Goal: Use online tool/utility: Utilize a website feature to perform a specific function

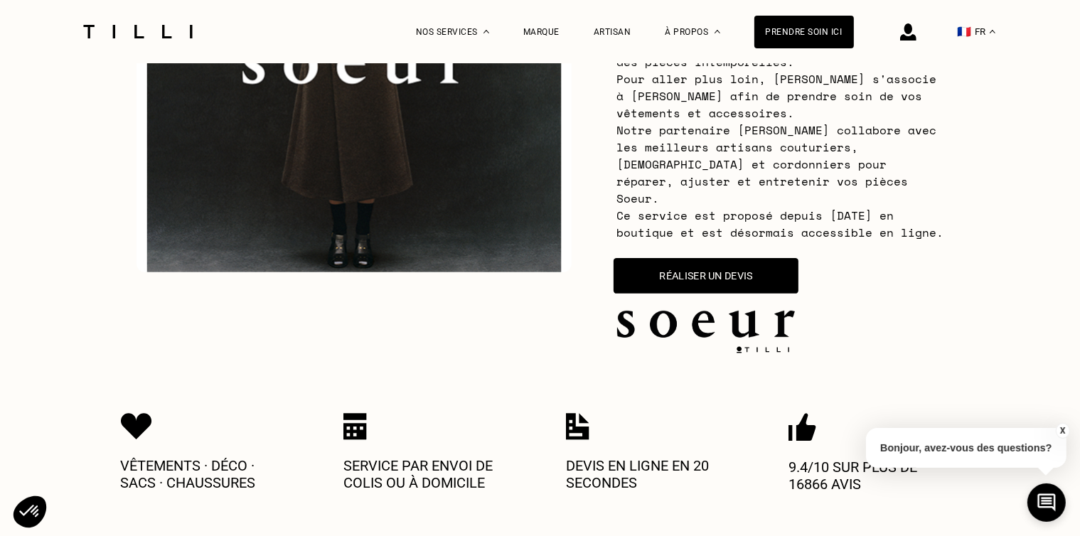
click at [691, 261] on button "Réaliser un devis" at bounding box center [706, 276] width 185 height 36
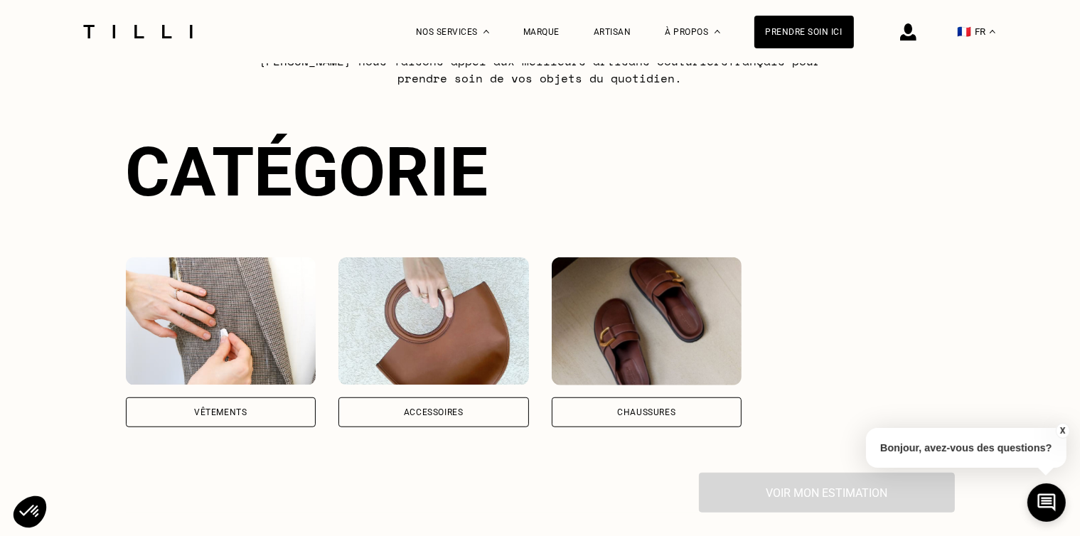
scroll to position [973, 0]
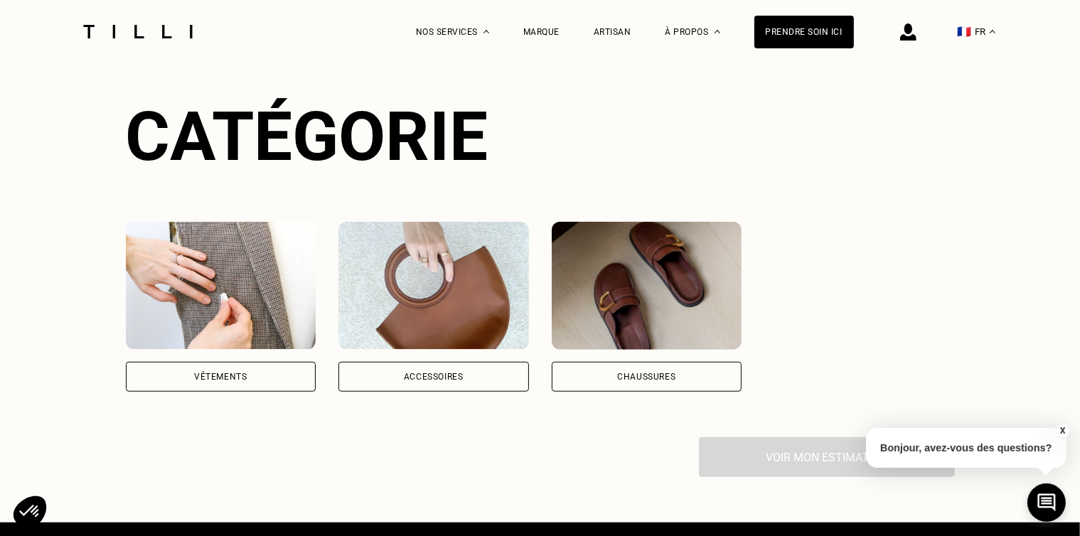
click at [270, 335] on div "Vêtements" at bounding box center [221, 307] width 191 height 170
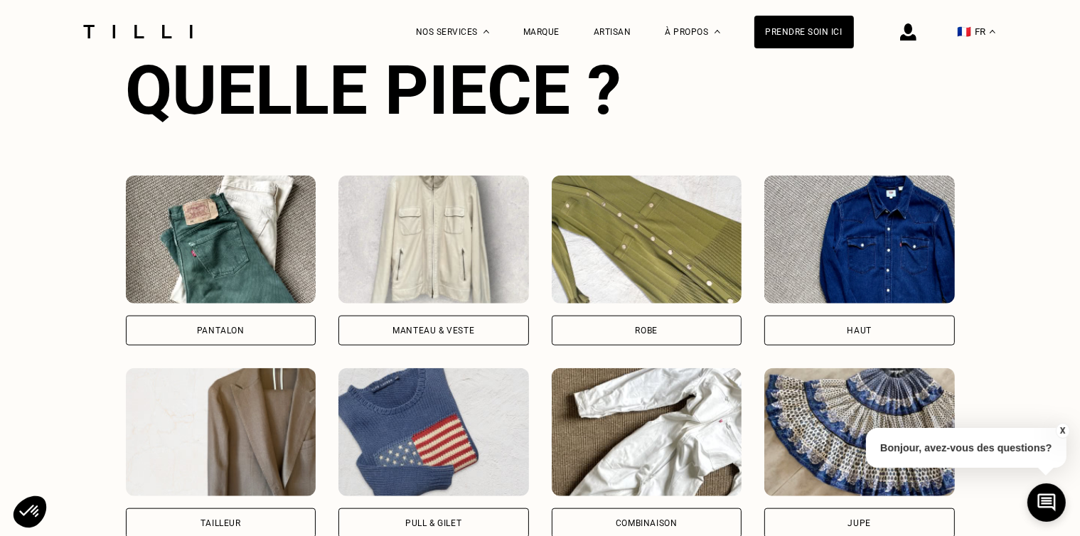
scroll to position [1414, 0]
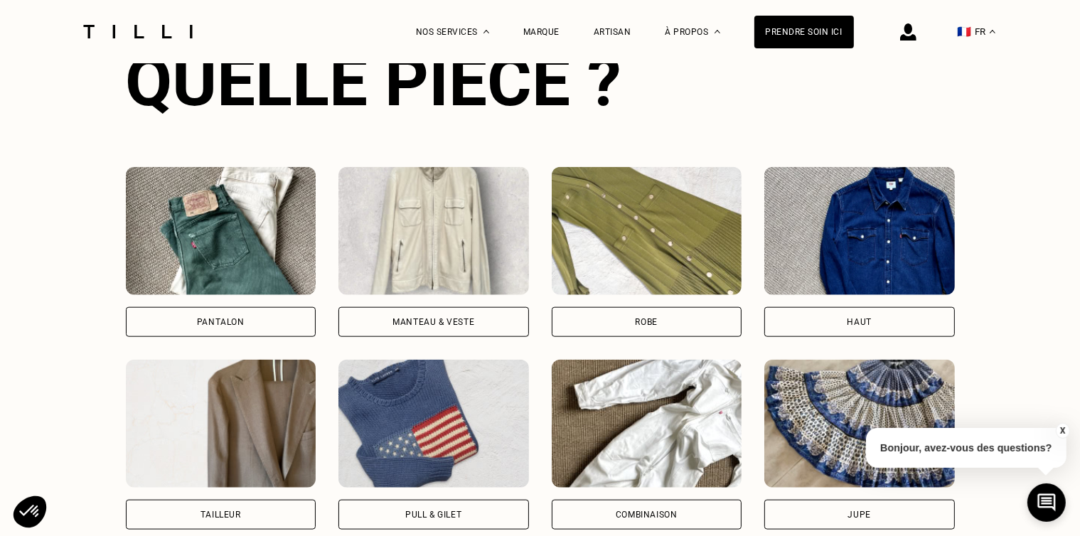
click at [461, 318] on div "Manteau & Veste" at bounding box center [434, 322] width 82 height 9
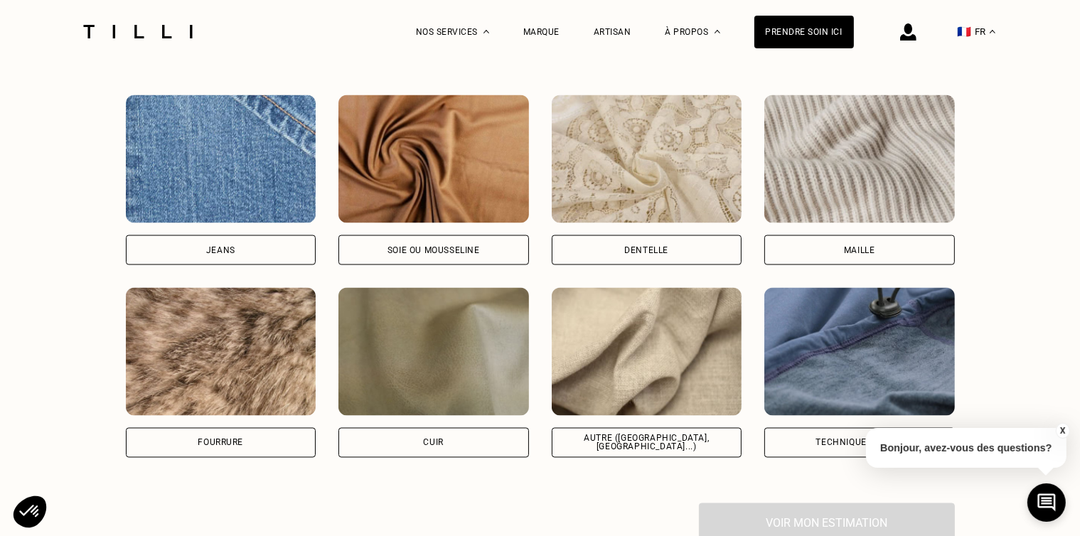
scroll to position [2362, 0]
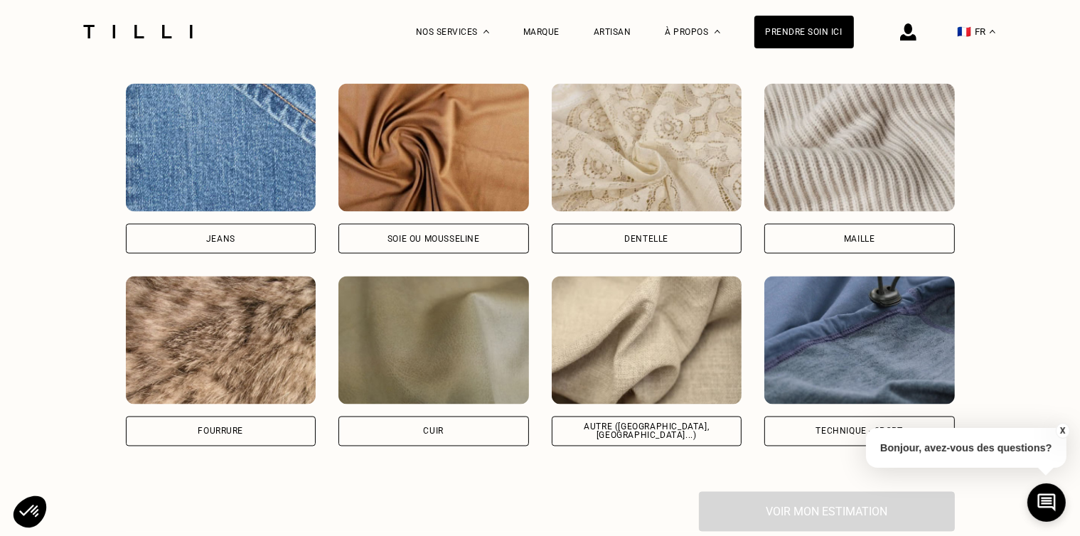
click at [686, 423] on div "Autre ([GEOGRAPHIC_DATA], [GEOGRAPHIC_DATA]...)" at bounding box center [647, 431] width 166 height 17
select select "FR"
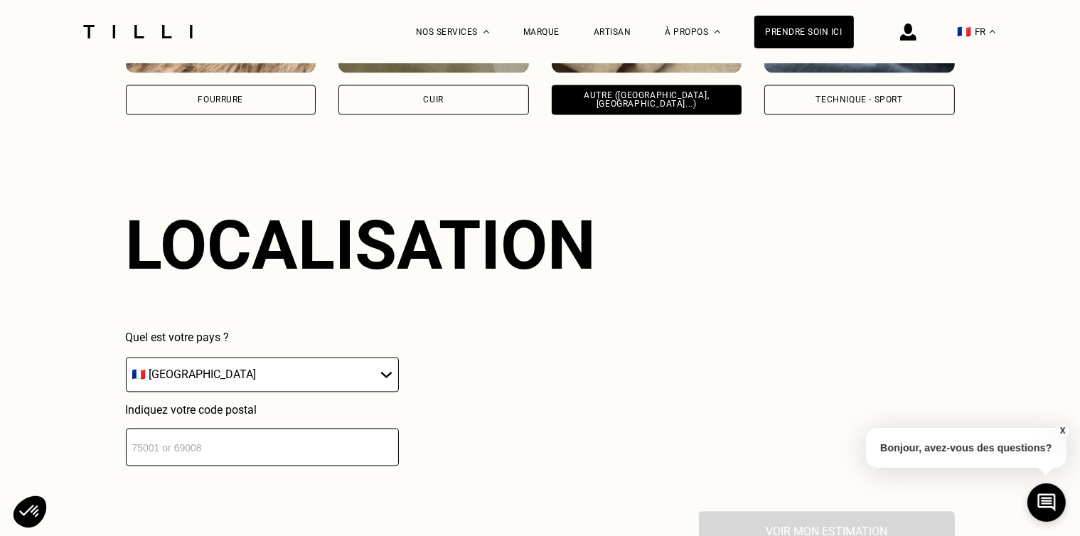
scroll to position [2751, 0]
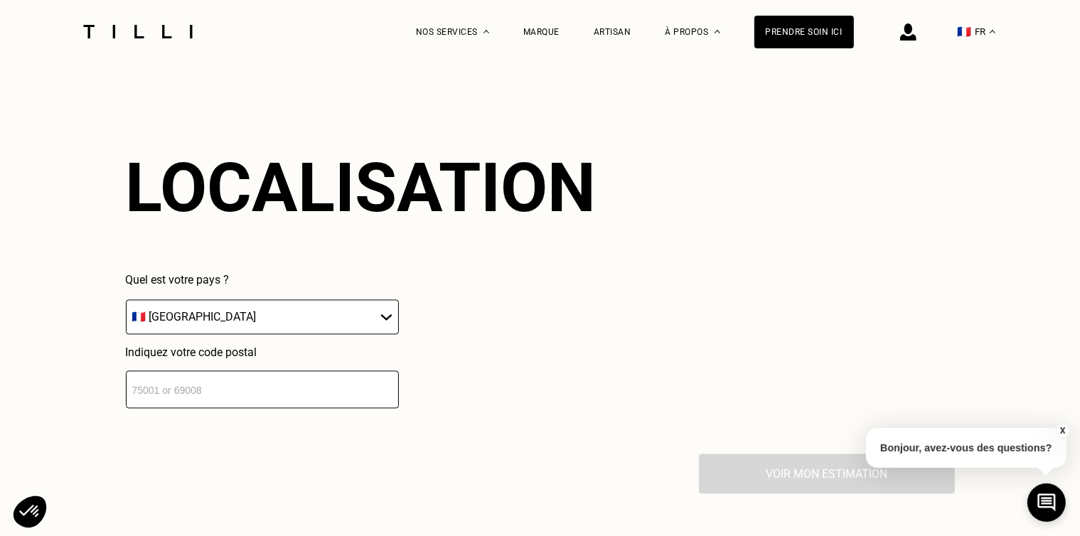
click at [253, 381] on input "number" at bounding box center [262, 390] width 273 height 38
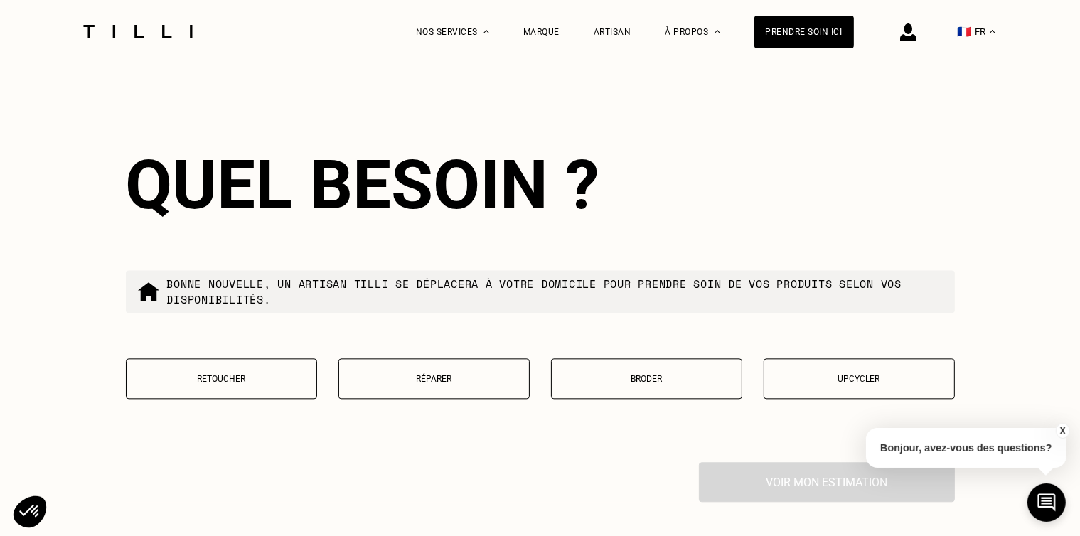
scroll to position [3106, 0]
type input "75010"
click at [199, 362] on button "Retoucher" at bounding box center [221, 378] width 191 height 41
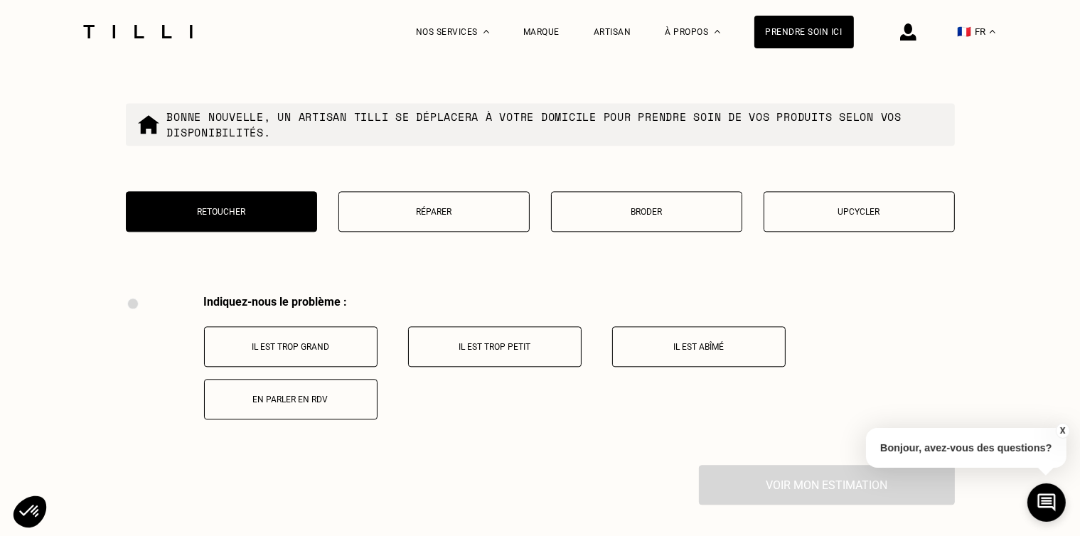
scroll to position [3314, 0]
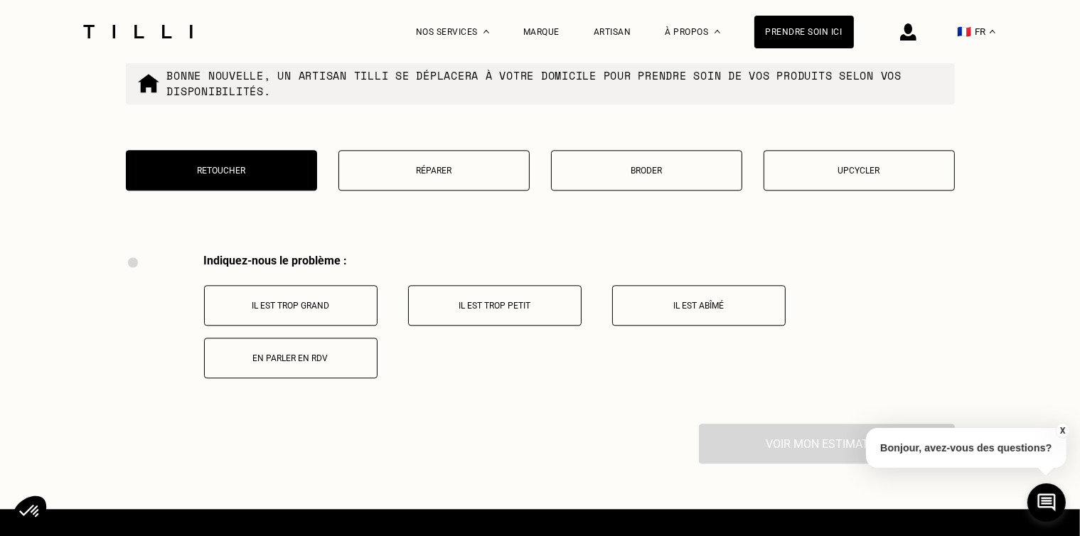
click at [344, 286] on button "Il est trop grand" at bounding box center [291, 305] width 174 height 41
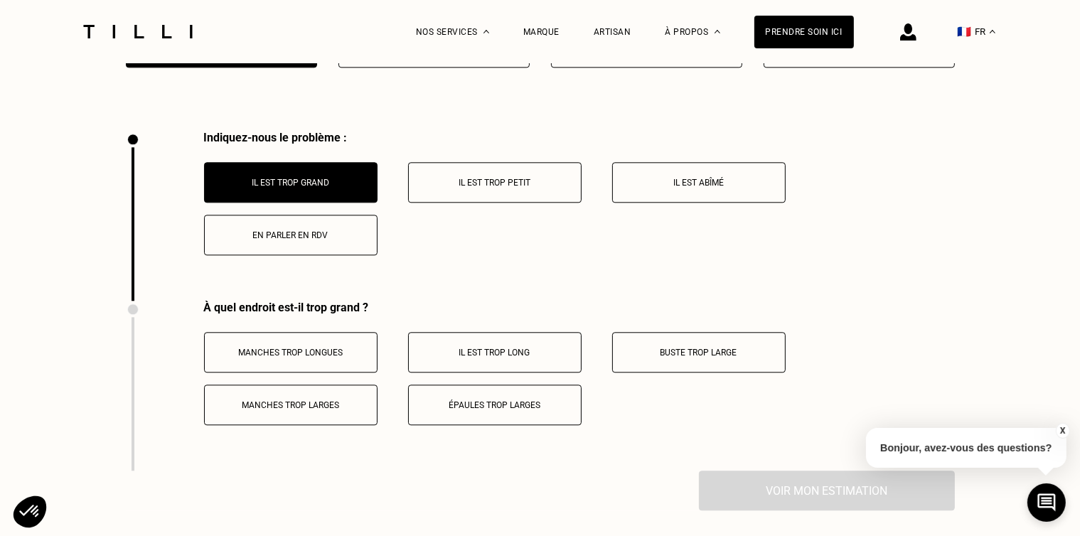
scroll to position [3449, 0]
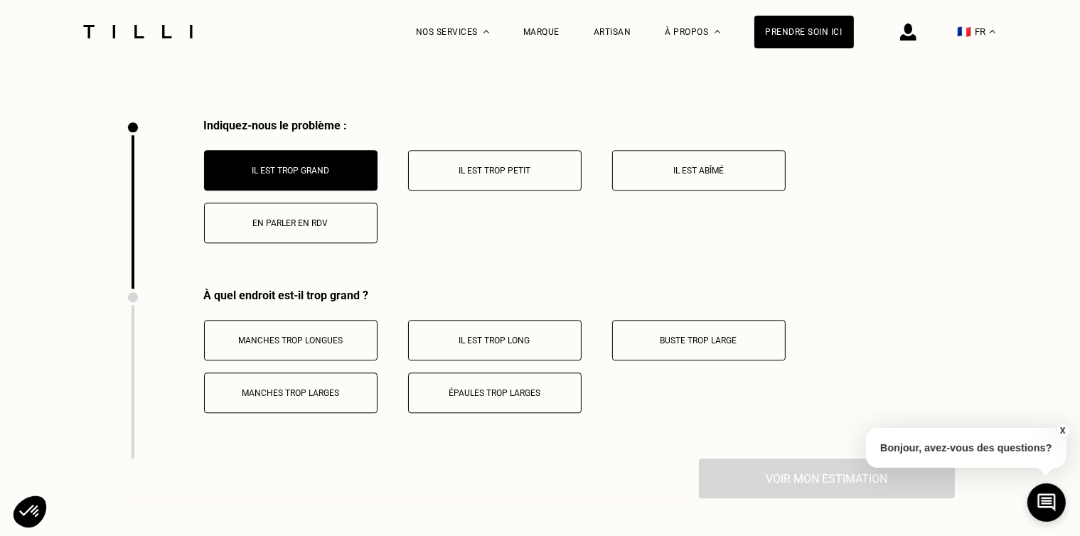
click at [312, 336] on p "Manches trop longues" at bounding box center [291, 341] width 158 height 10
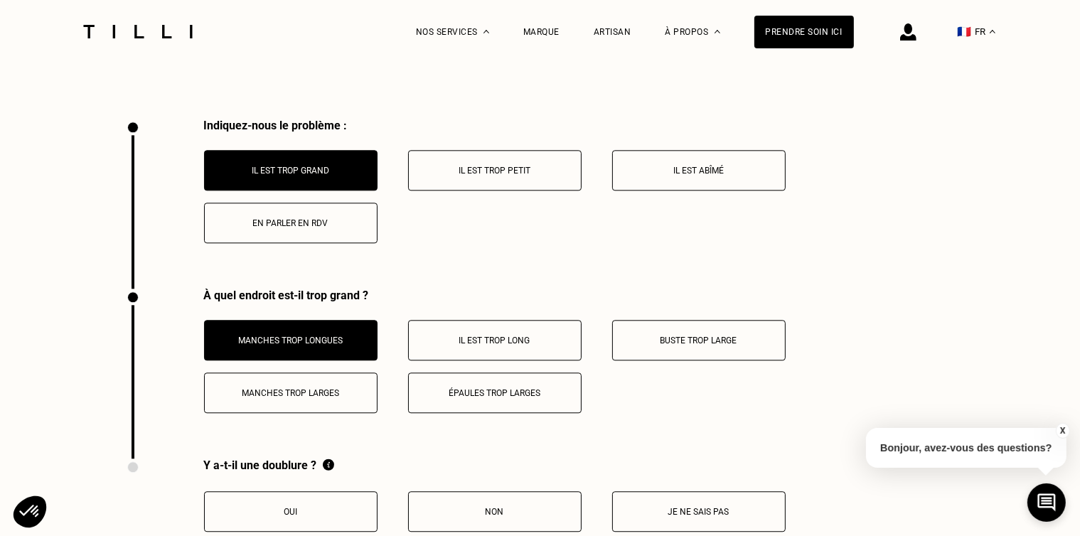
click at [452, 339] on button "Il est trop long" at bounding box center [495, 340] width 174 height 41
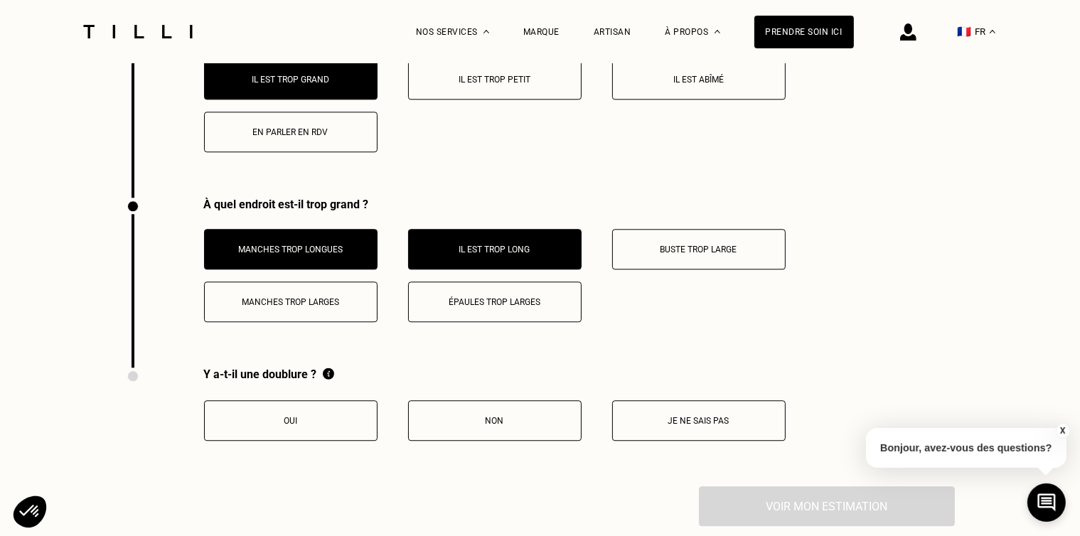
scroll to position [3591, 0]
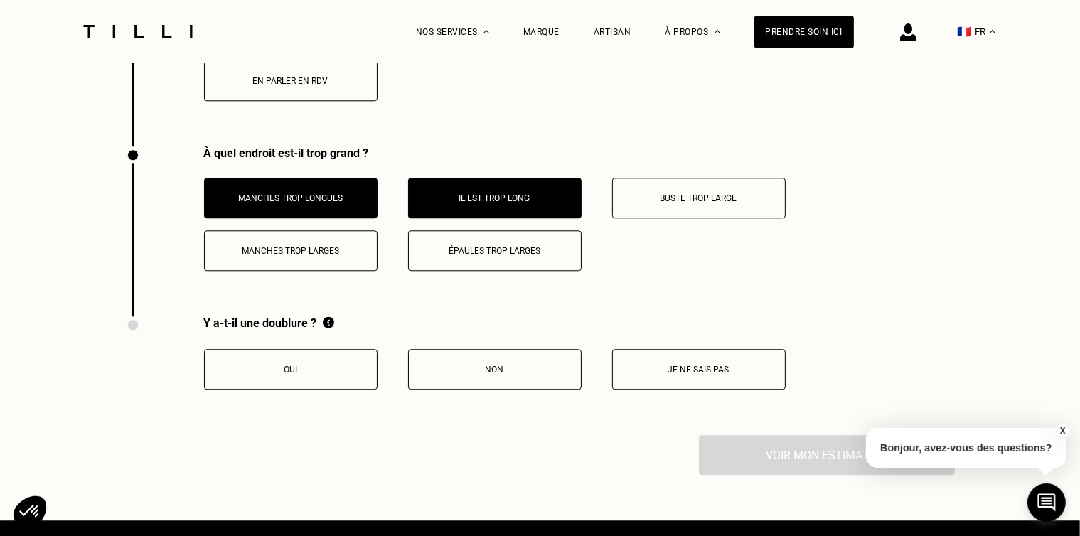
click at [314, 365] on p "Oui" at bounding box center [291, 370] width 158 height 10
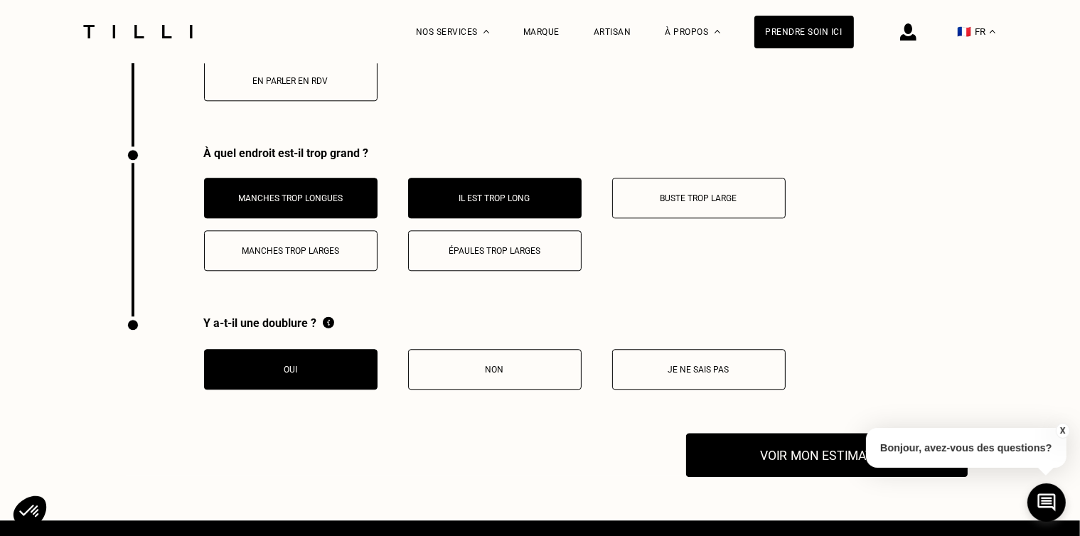
click at [718, 447] on button "Voir mon estimation" at bounding box center [827, 456] width 282 height 44
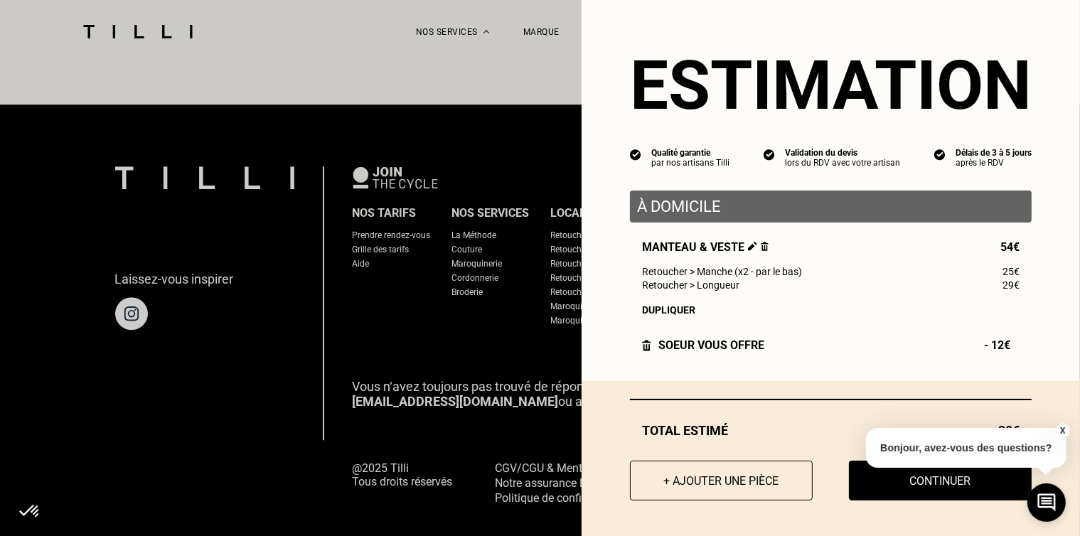
scroll to position [4018, 0]
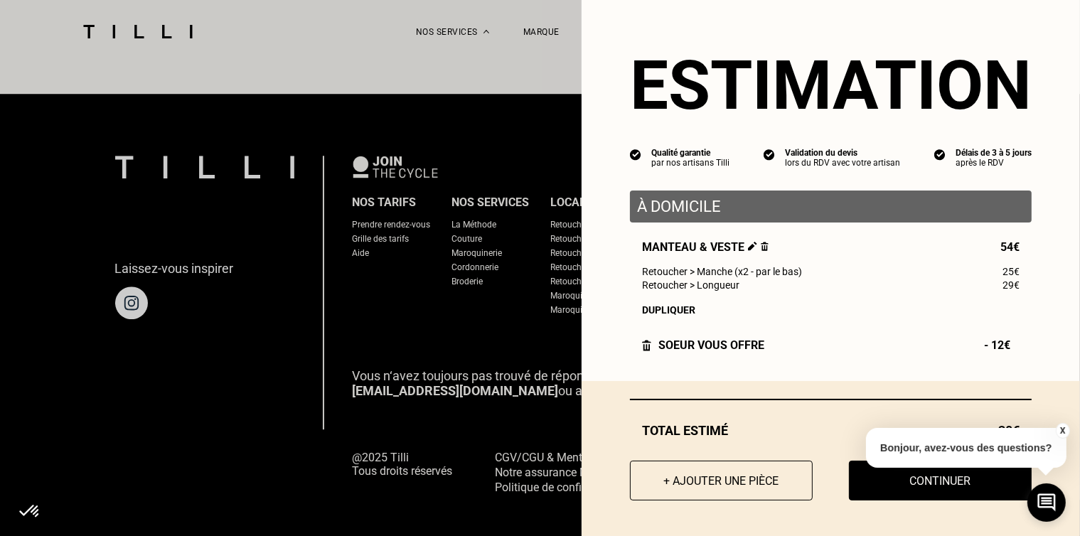
click at [1059, 431] on button "X" at bounding box center [1063, 431] width 14 height 16
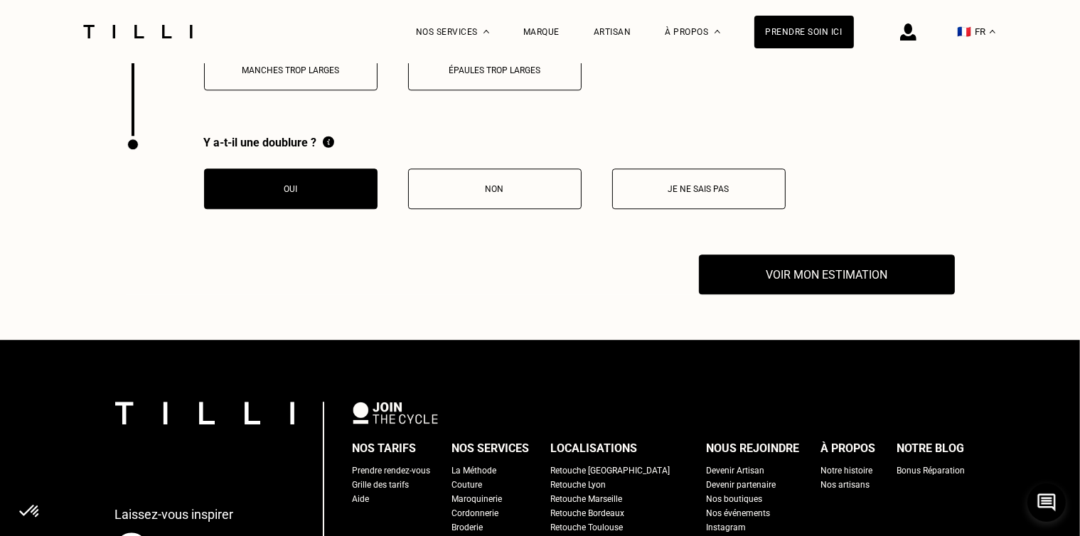
scroll to position [3734, 0]
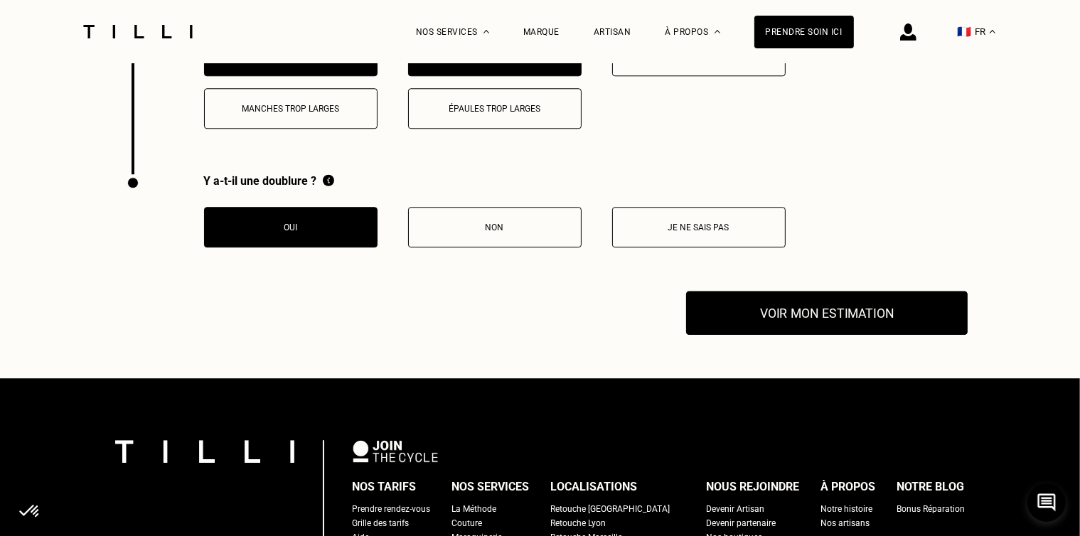
click at [808, 317] on button "Voir mon estimation" at bounding box center [827, 314] width 282 height 44
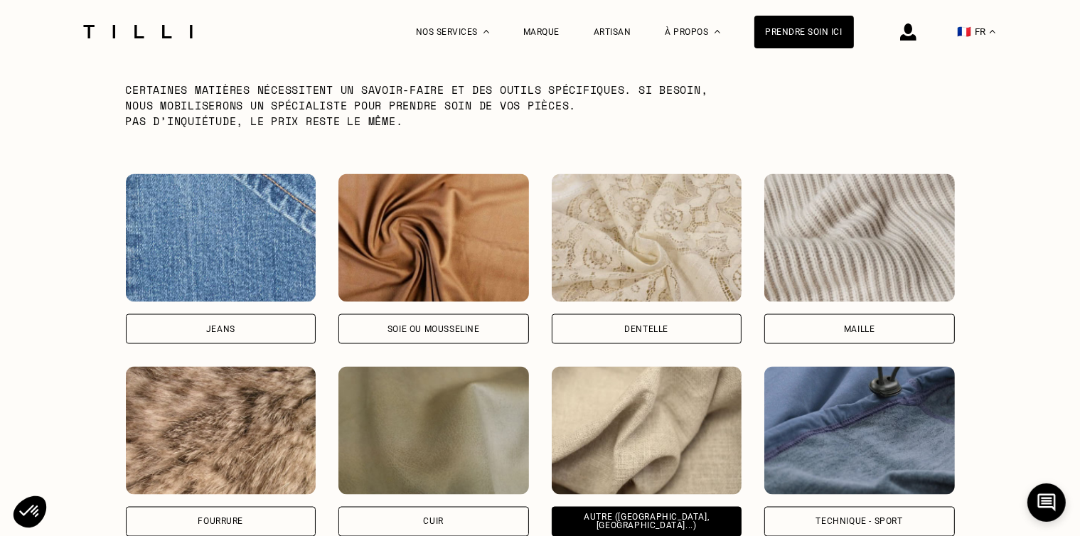
scroll to position [2382, 0]
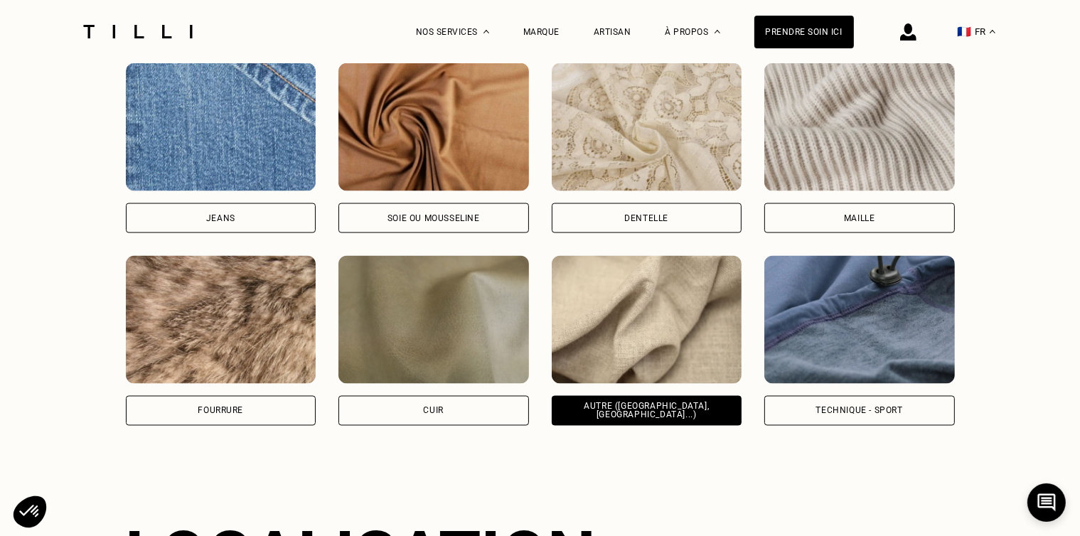
click at [420, 188] on div "Soie ou mousseline" at bounding box center [434, 148] width 191 height 170
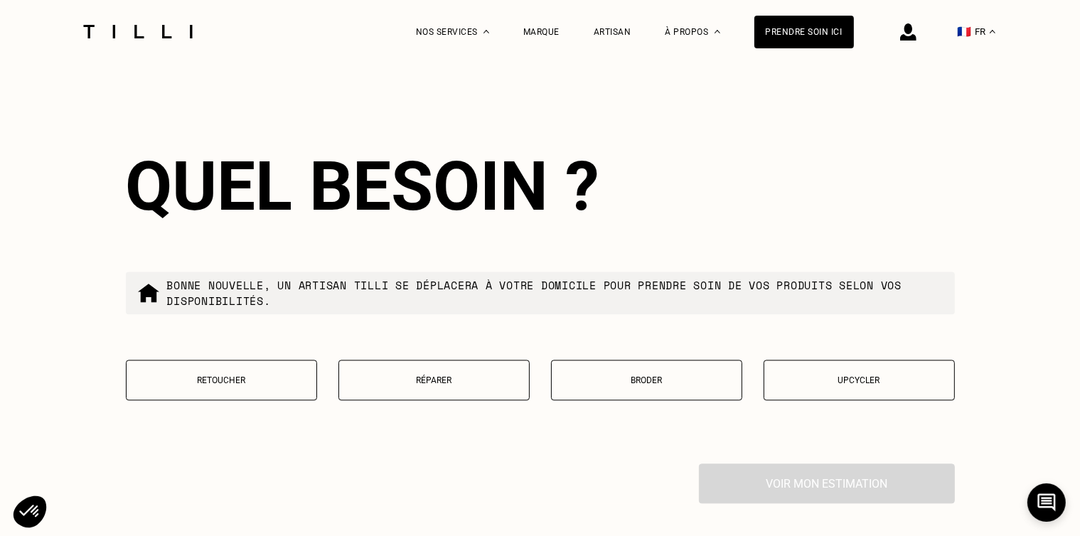
scroll to position [3178, 0]
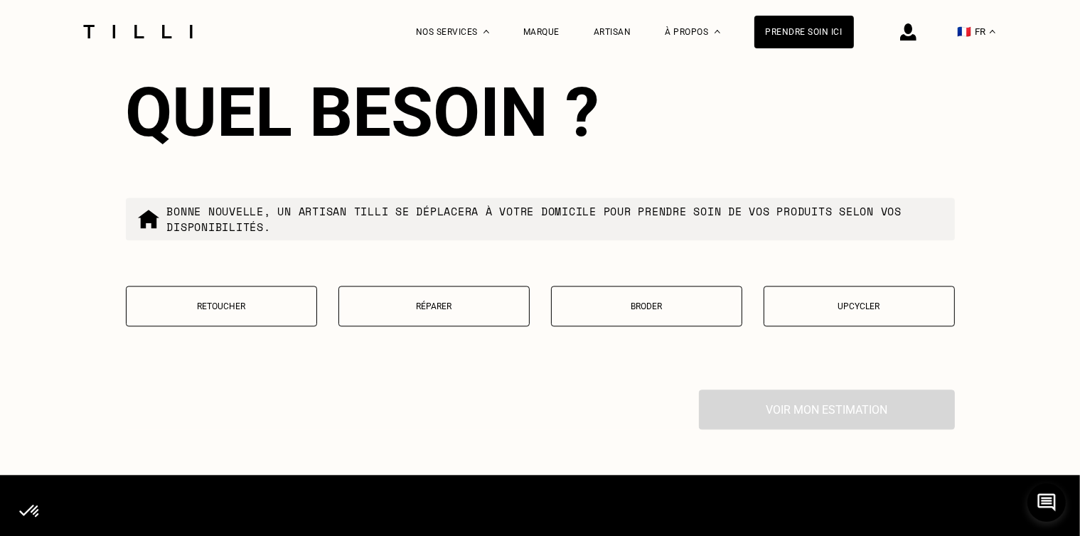
drag, startPoint x: 250, startPoint y: 286, endPoint x: 308, endPoint y: 300, distance: 60.0
click at [250, 286] on button "Retoucher" at bounding box center [221, 306] width 191 height 41
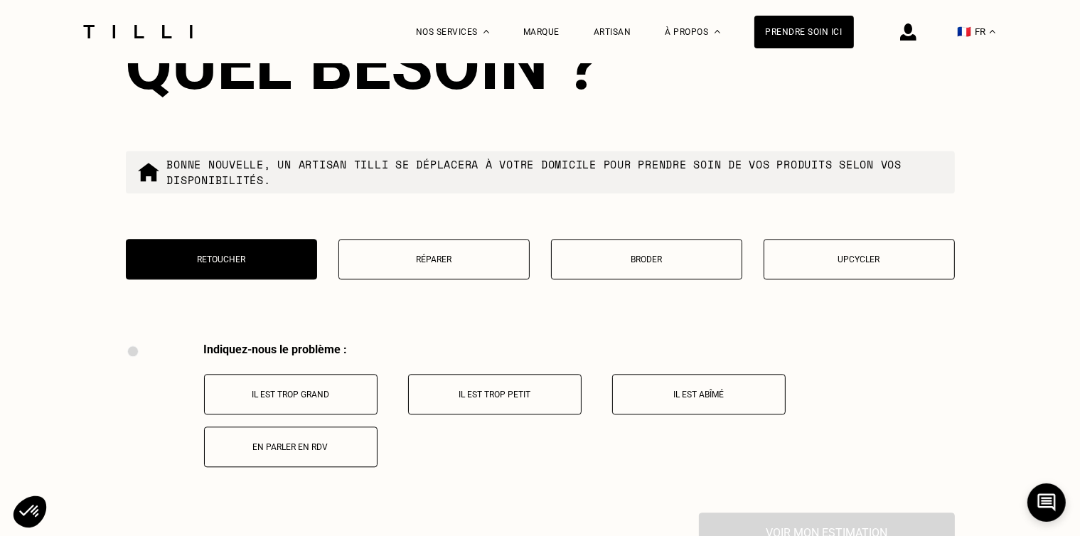
scroll to position [3411, 0]
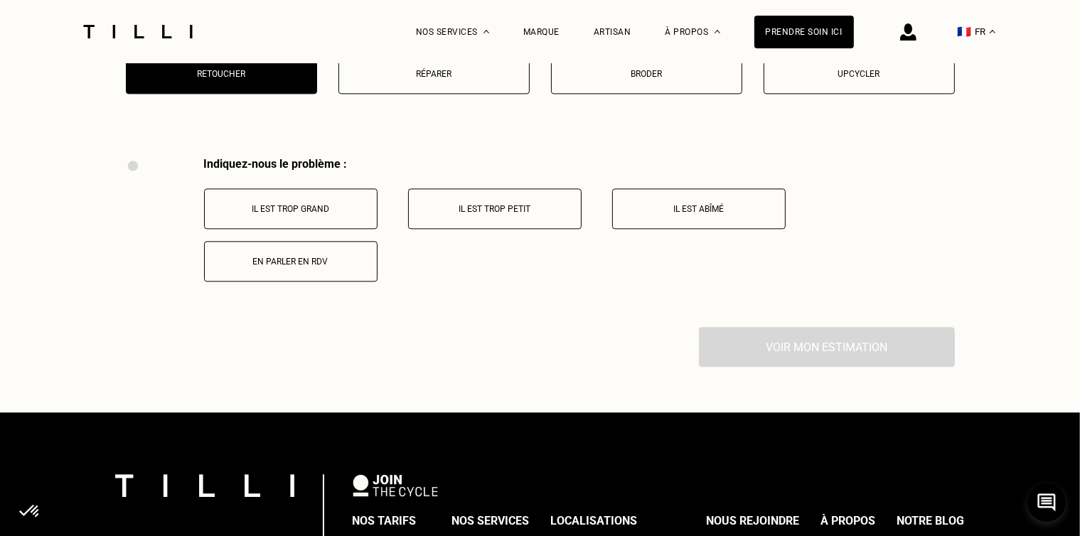
click at [309, 213] on button "Il est trop grand" at bounding box center [291, 208] width 174 height 41
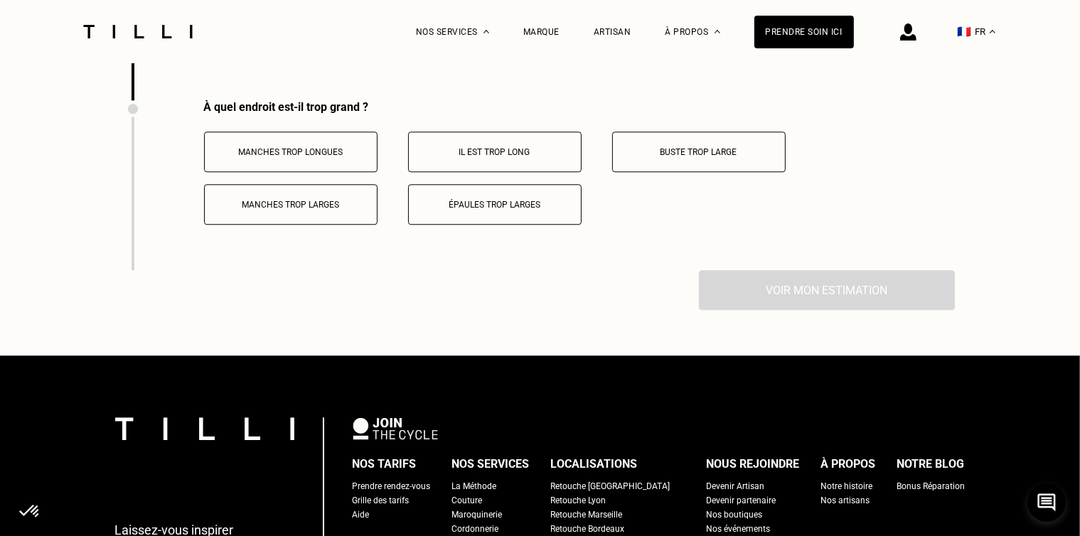
scroll to position [3642, 0]
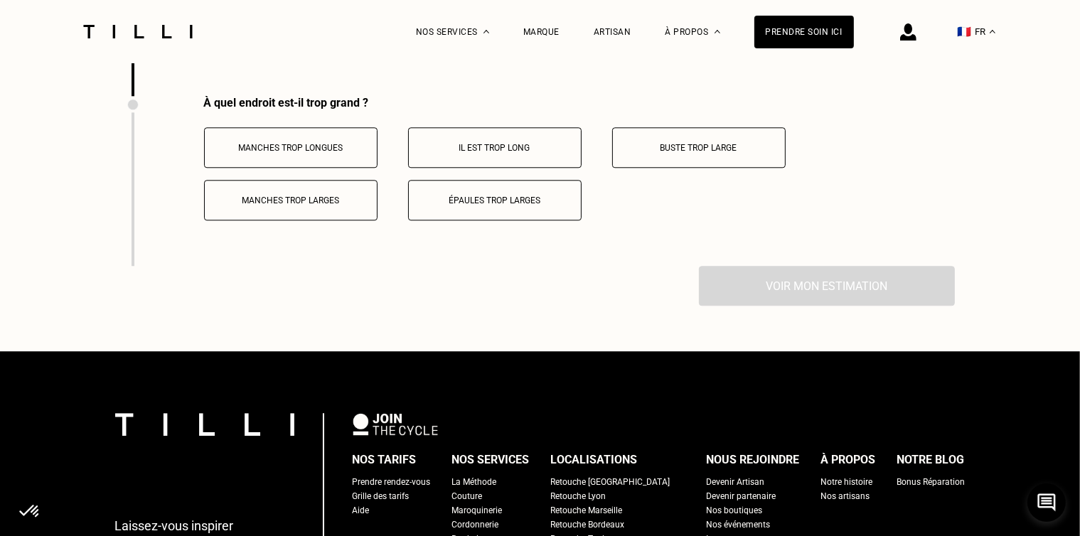
drag, startPoint x: 316, startPoint y: 147, endPoint x: 414, endPoint y: 144, distance: 98.2
click at [316, 147] on button "Manches trop longues" at bounding box center [291, 147] width 174 height 41
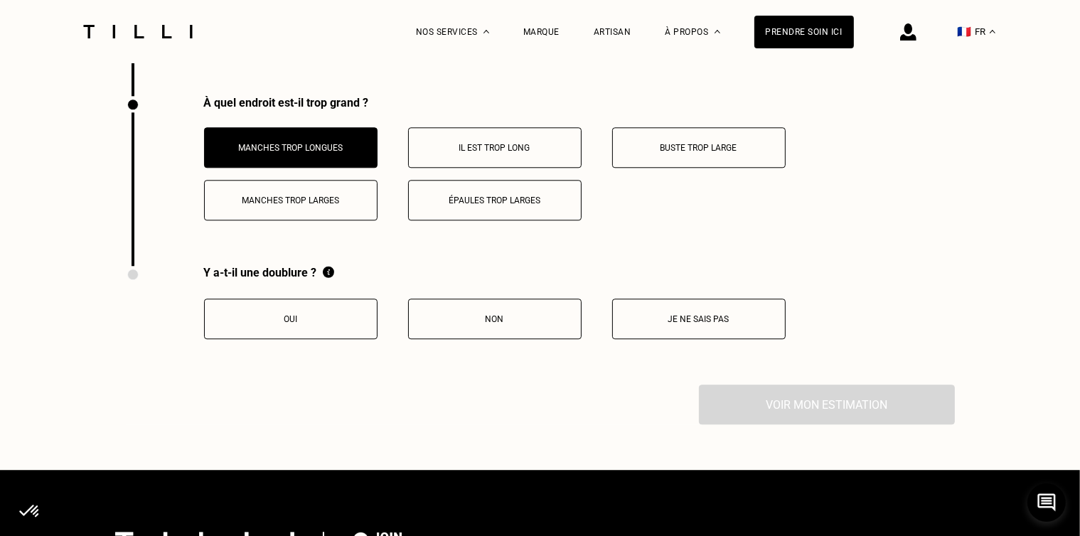
click at [475, 147] on button "Il est trop long" at bounding box center [495, 147] width 174 height 41
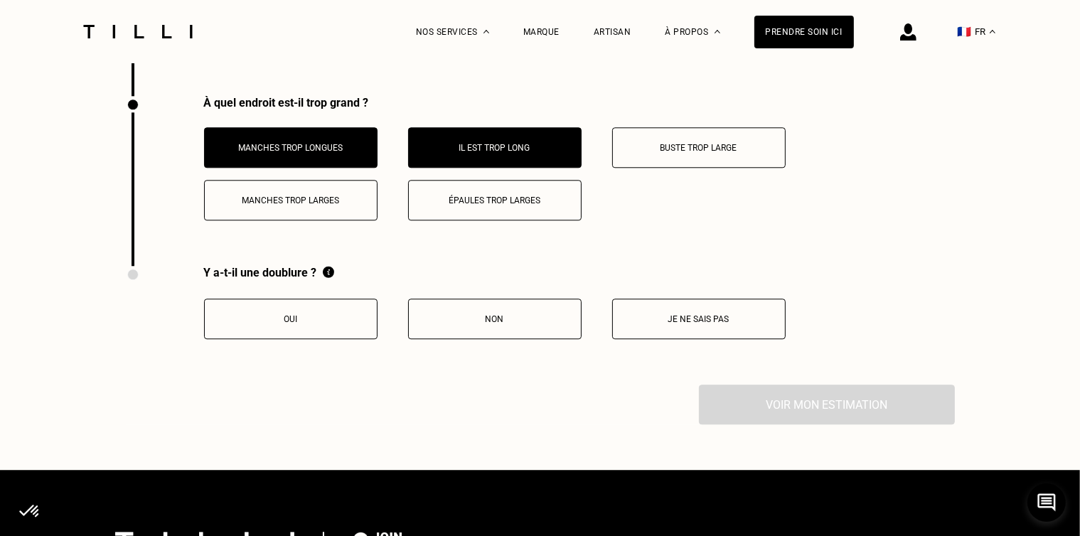
click at [331, 314] on p "Oui" at bounding box center [291, 319] width 158 height 10
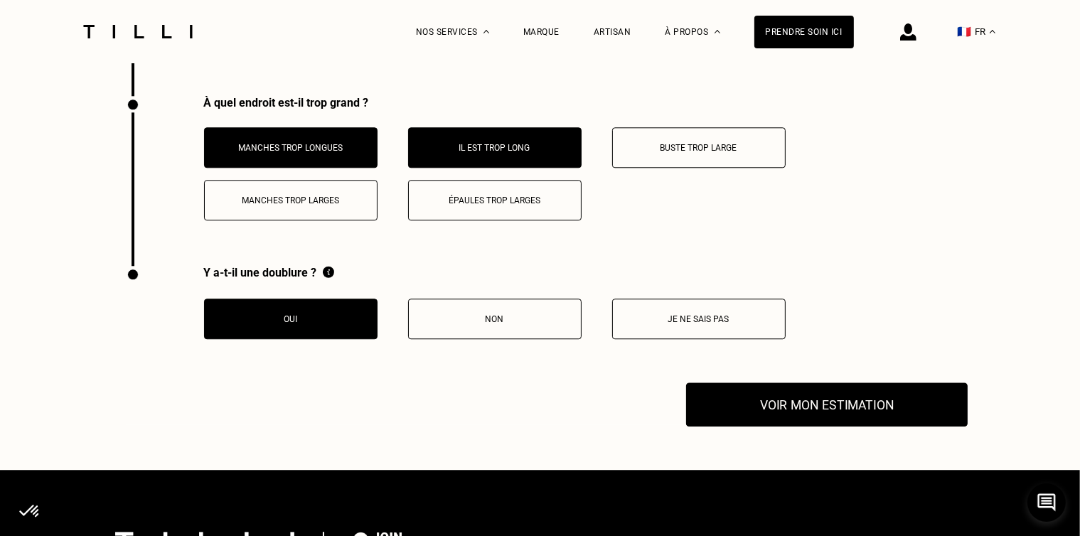
click at [745, 399] on button "Voir mon estimation" at bounding box center [827, 405] width 282 height 44
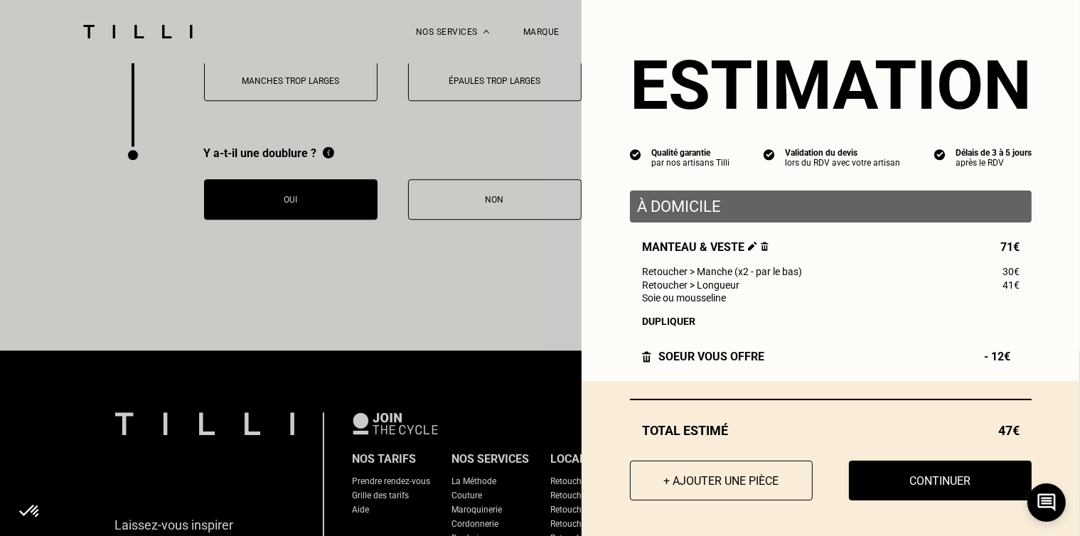
scroll to position [3784, 0]
